Goal: Information Seeking & Learning: Learn about a topic

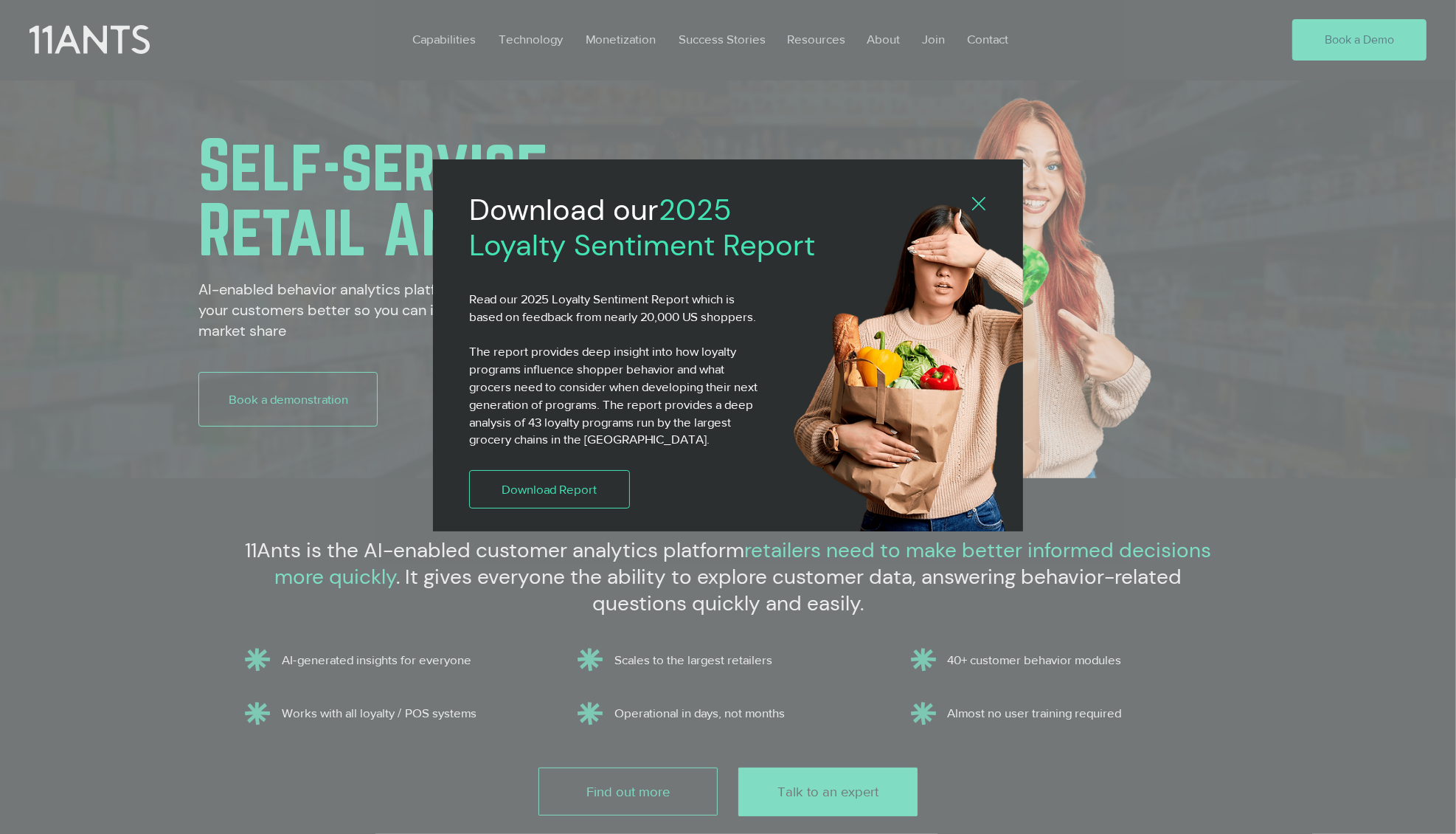
click at [977, 198] on icon "Back to site" at bounding box center [979, 204] width 13 height 13
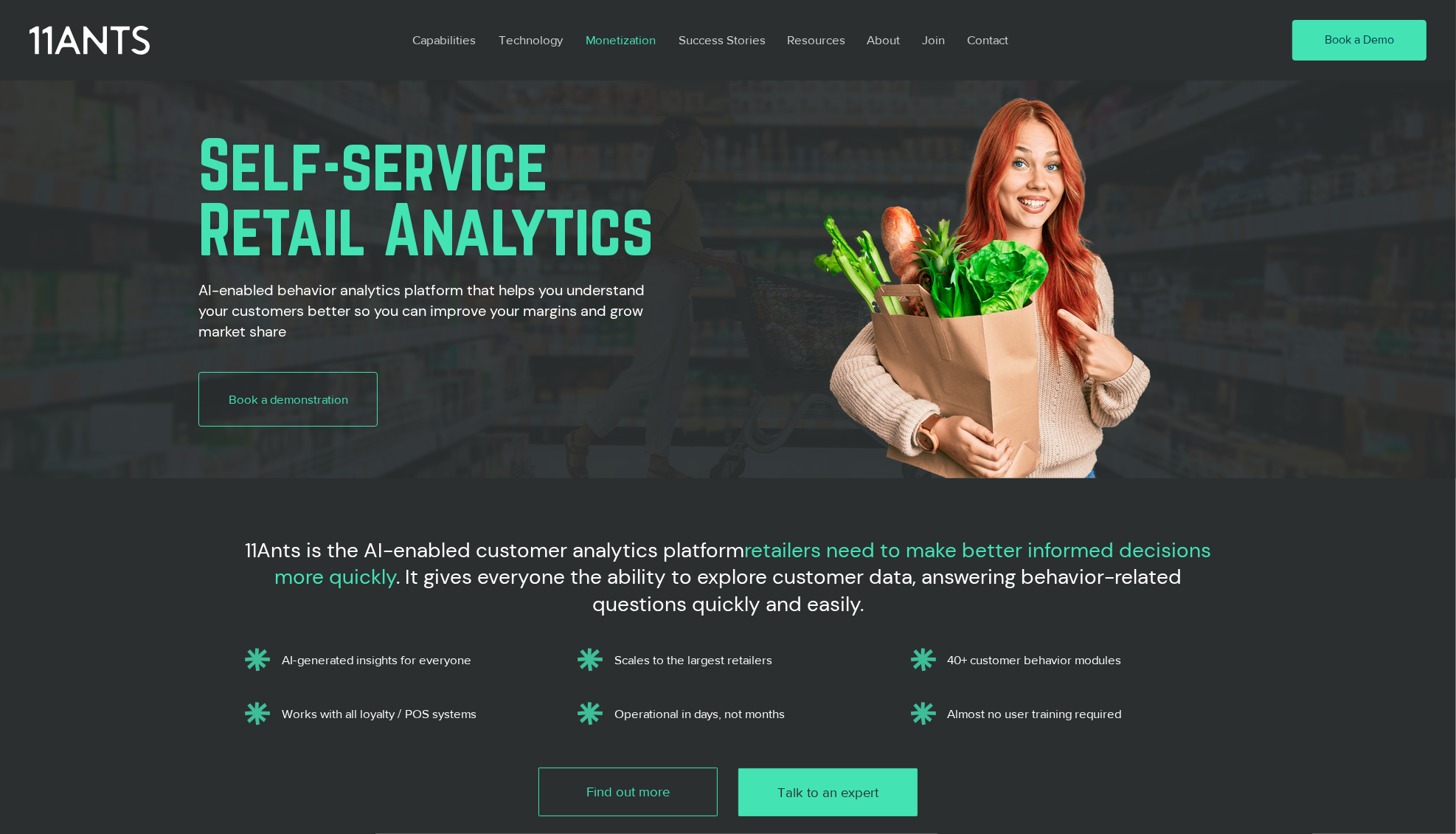
click at [620, 41] on p "Monetization" at bounding box center [620, 40] width 85 height 34
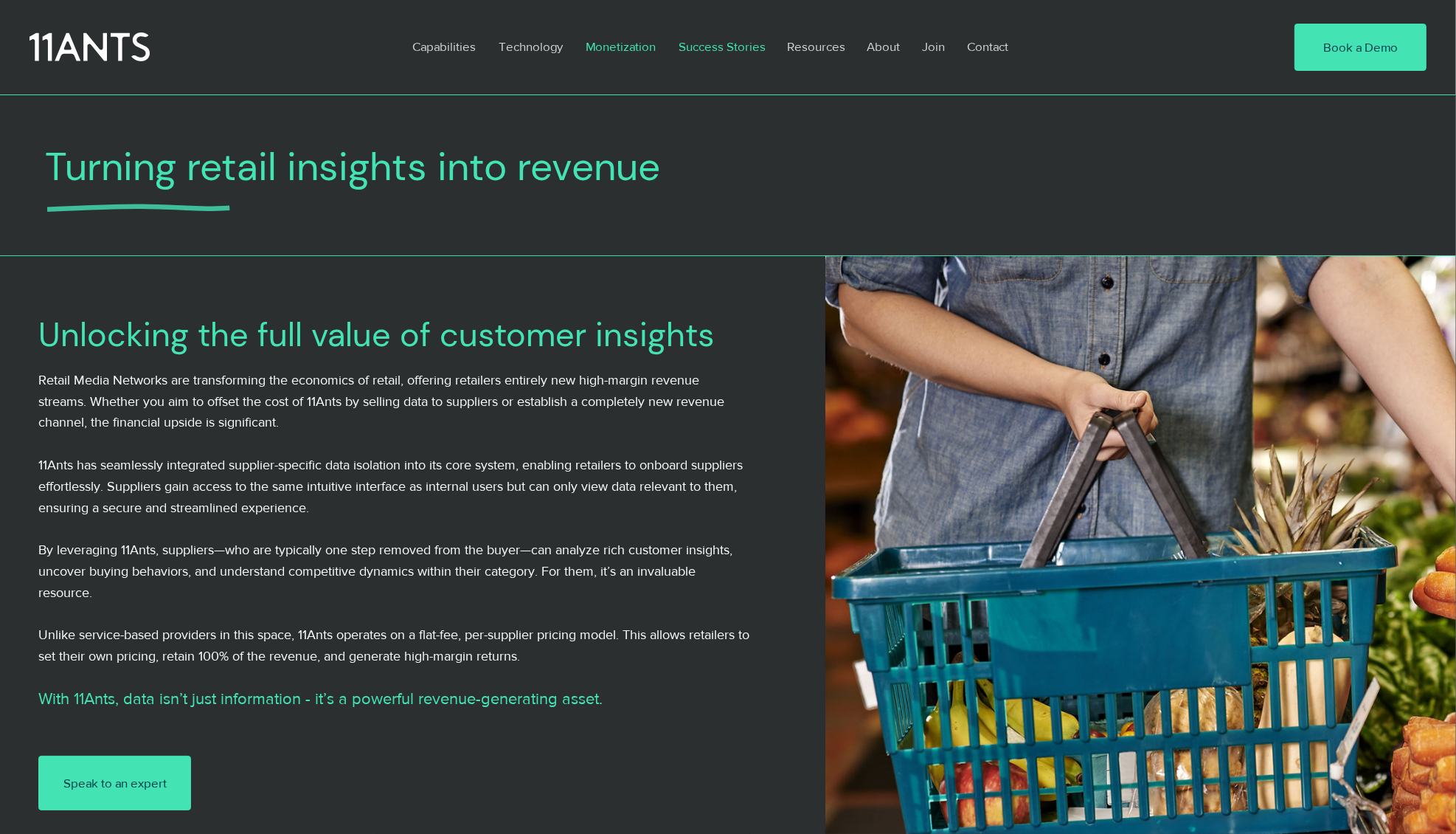
click at [707, 39] on p "Success Stories" at bounding box center [723, 46] width 102 height 34
